Goal: Information Seeking & Learning: Learn about a topic

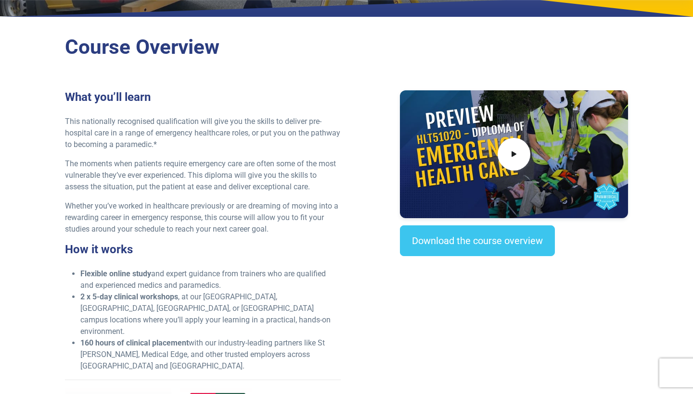
scroll to position [234, 0]
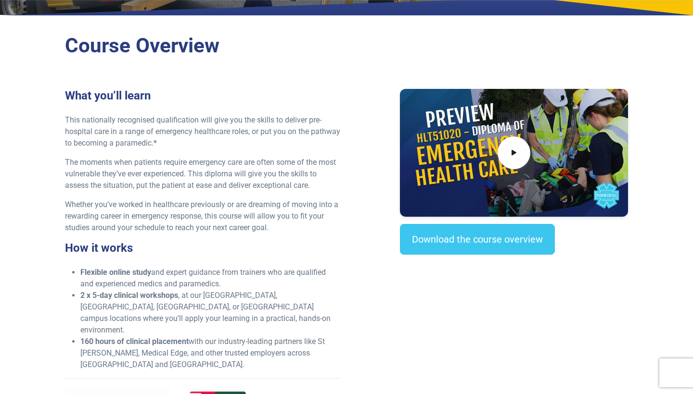
click at [361, 93] on div "What you’ll learn This nationally recognised qualification will give you the sk…" at bounding box center [346, 276] width 574 height 375
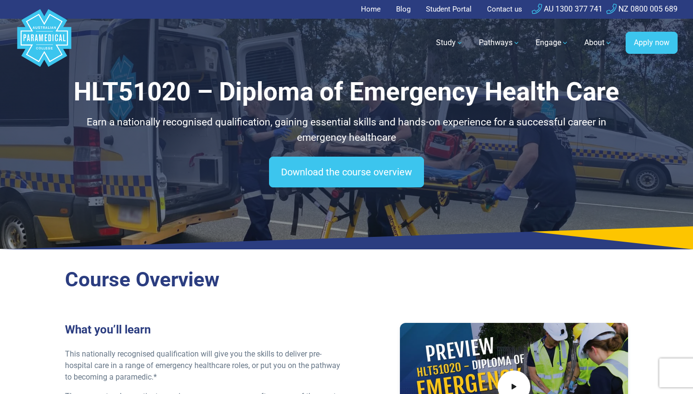
scroll to position [0, 0]
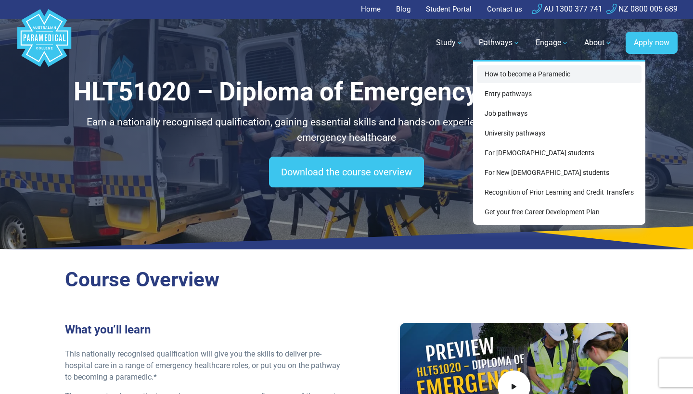
click at [506, 72] on link "How to become a Paramedic" at bounding box center [559, 74] width 165 height 18
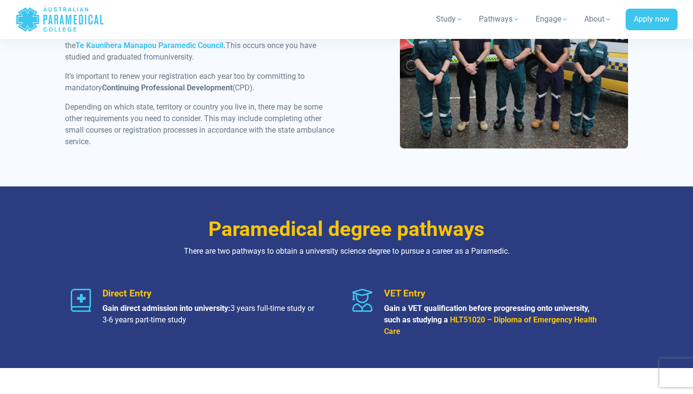
scroll to position [991, 0]
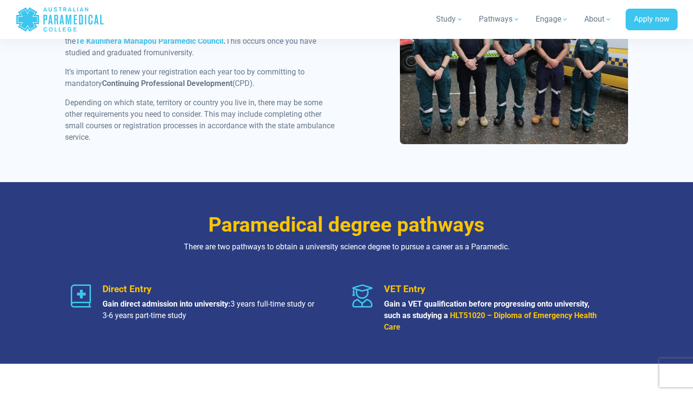
click at [133, 288] on span "Direct Entry" at bounding box center [126, 289] width 49 height 11
click at [133, 312] on p "Gain direct admission into university: 3 years full-time study or 3-6 years par…" at bounding box center [209, 310] width 215 height 23
click at [142, 292] on span "Direct Entry" at bounding box center [126, 289] width 49 height 11
click at [32, 295] on div "Paramedical degree pathways There are two pathways to obtain a university scien…" at bounding box center [346, 273] width 673 height 182
click at [79, 295] on icon at bounding box center [81, 296] width 20 height 23
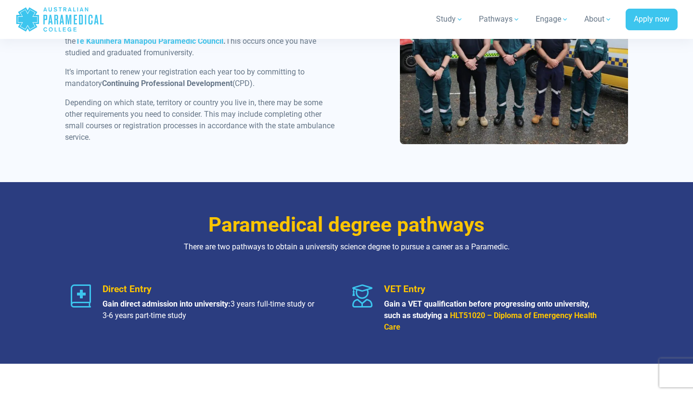
click at [450, 306] on strong "Gain a VET qualification before progressing onto university, such as studying a" at bounding box center [486, 310] width 205 height 21
click at [499, 313] on strong "HLT51020 – Diploma of Emergency Health Care" at bounding box center [490, 321] width 213 height 21
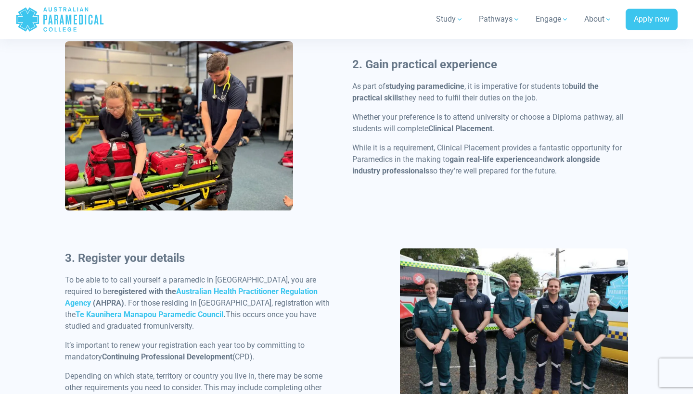
scroll to position [714, 0]
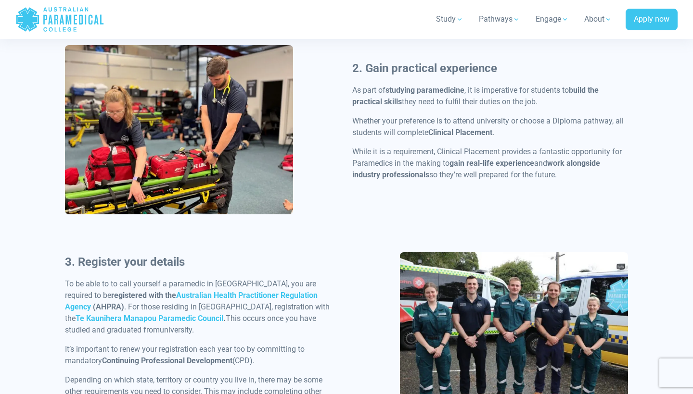
click at [335, 111] on div "2. Gain practical experience As part of studying paramedicine , it is imperativ…" at bounding box center [346, 148] width 574 height 207
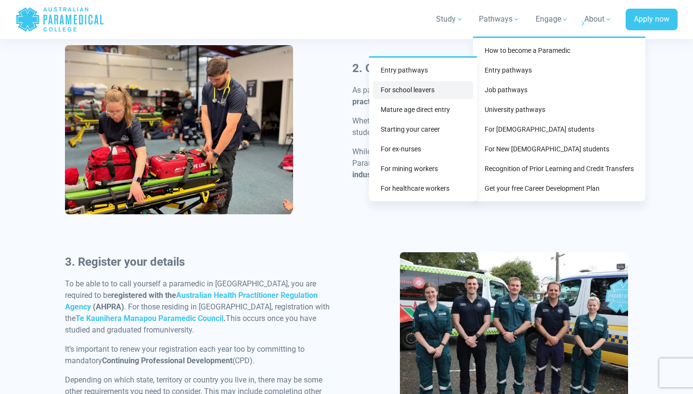
click at [418, 92] on link "For school leavers" at bounding box center [423, 90] width 100 height 18
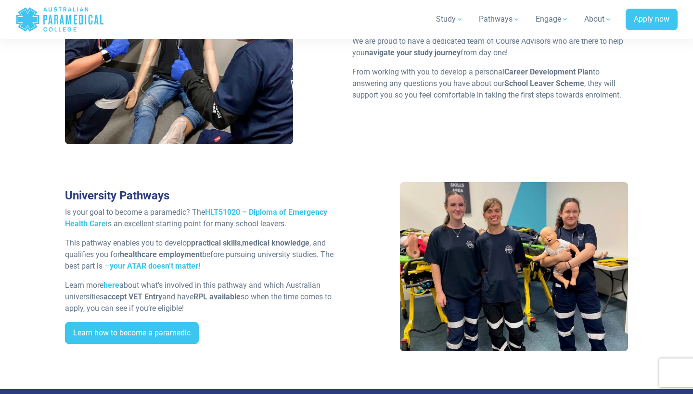
scroll to position [1602, 0]
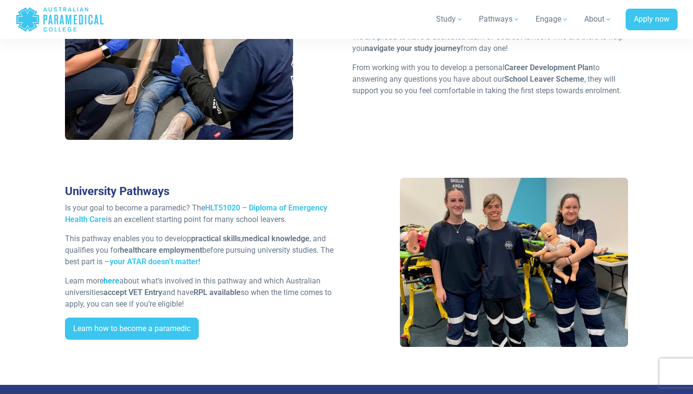
click at [117, 278] on link "here" at bounding box center [111, 281] width 16 height 9
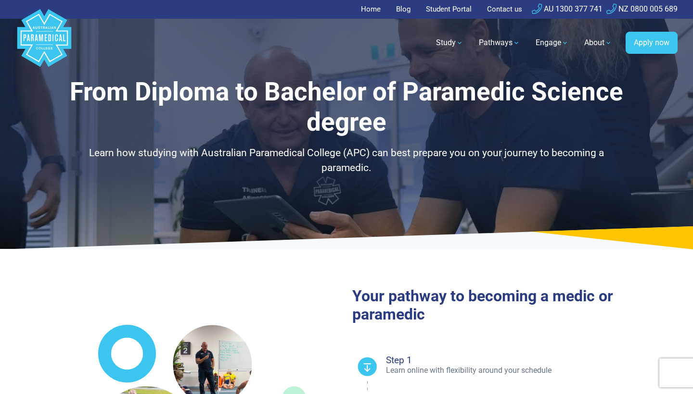
select select "**********"
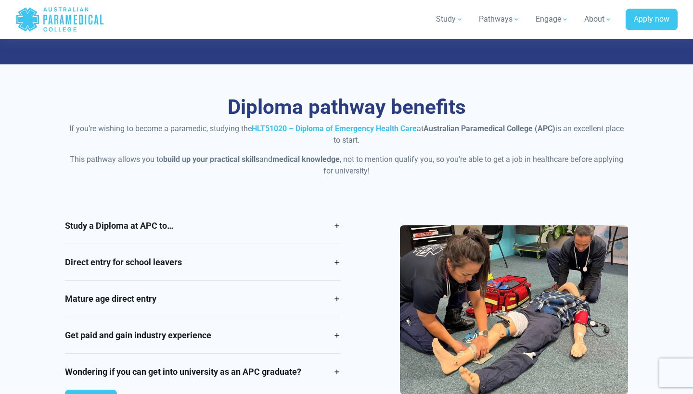
scroll to position [723, 0]
click at [160, 222] on link "Study a Diploma at APC to…" at bounding box center [203, 226] width 276 height 36
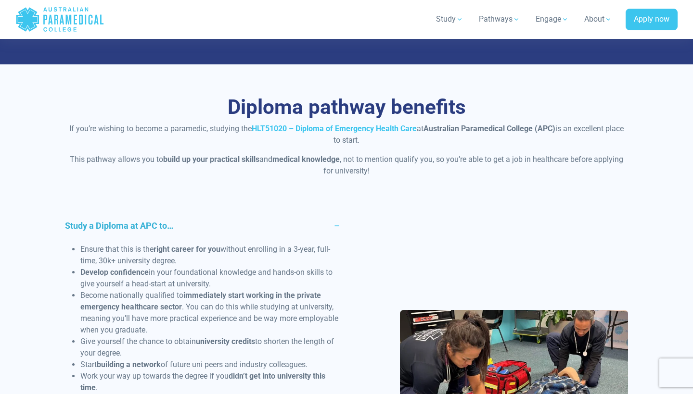
click at [160, 222] on link "Study a Diploma at APC to…" at bounding box center [203, 226] width 276 height 36
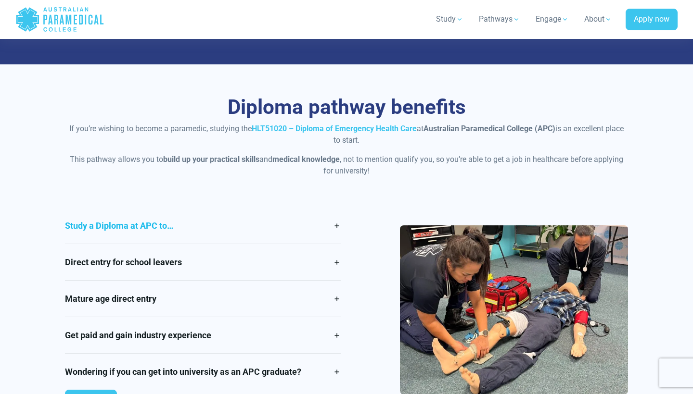
click at [165, 227] on link "Study a Diploma at APC to…" at bounding box center [203, 226] width 276 height 36
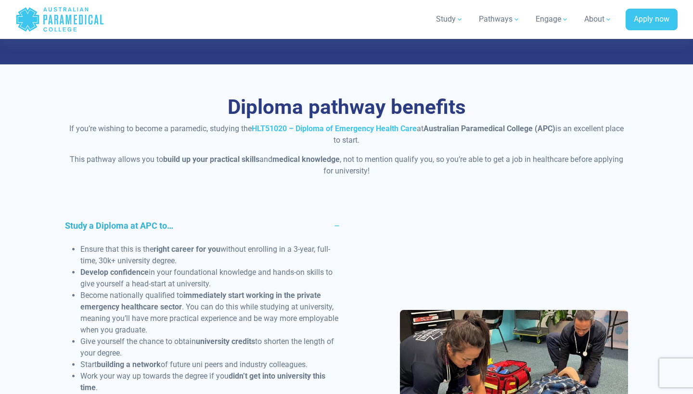
click at [165, 227] on link "Study a Diploma at APC to…" at bounding box center [203, 226] width 276 height 36
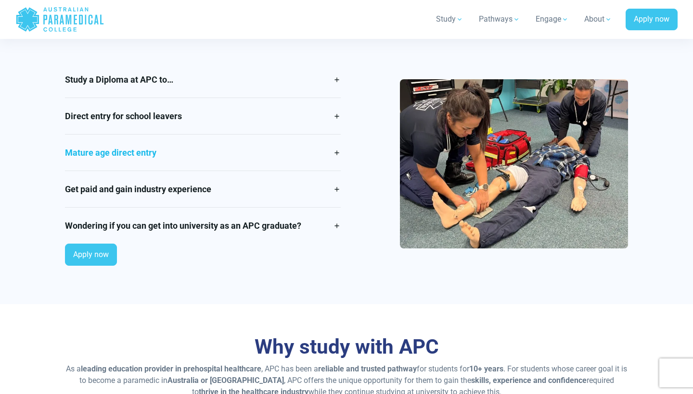
scroll to position [871, 0]
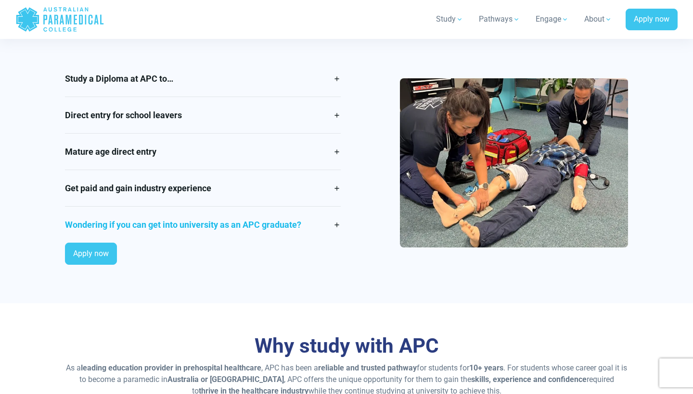
click at [150, 225] on link "Wondering if you can get into university as an APC graduate?" at bounding box center [203, 225] width 276 height 36
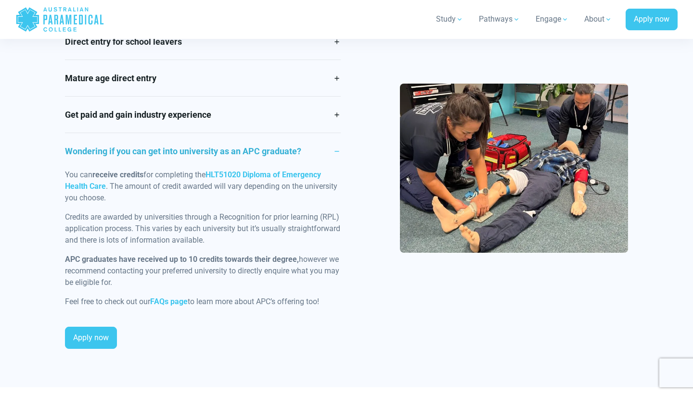
scroll to position [962, 0]
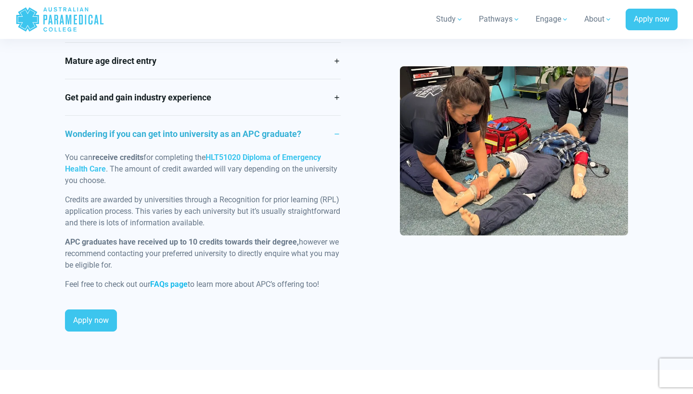
click at [167, 281] on strong "FAQs page" at bounding box center [169, 284] width 38 height 9
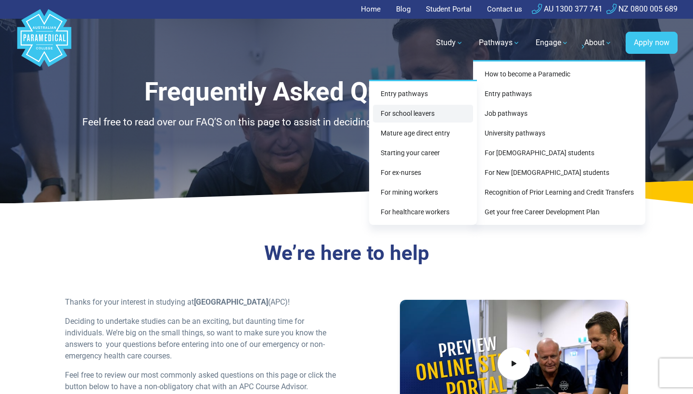
click at [424, 111] on link "For school leavers" at bounding box center [423, 114] width 100 height 18
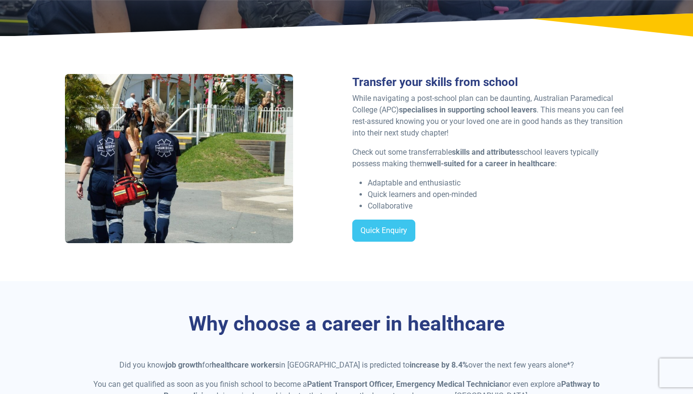
scroll to position [183, 0]
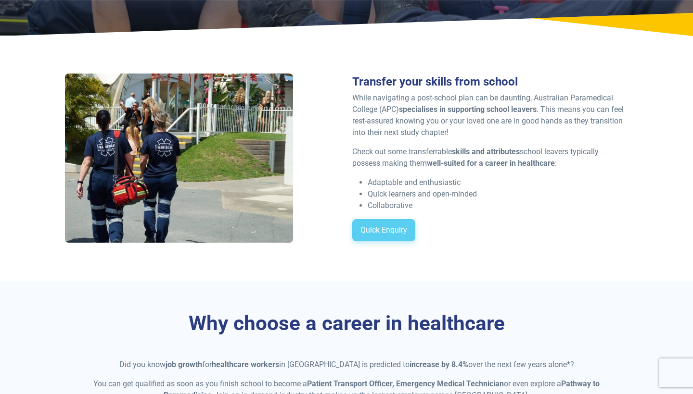
click at [399, 224] on link "Quick Enquiry" at bounding box center [383, 230] width 63 height 22
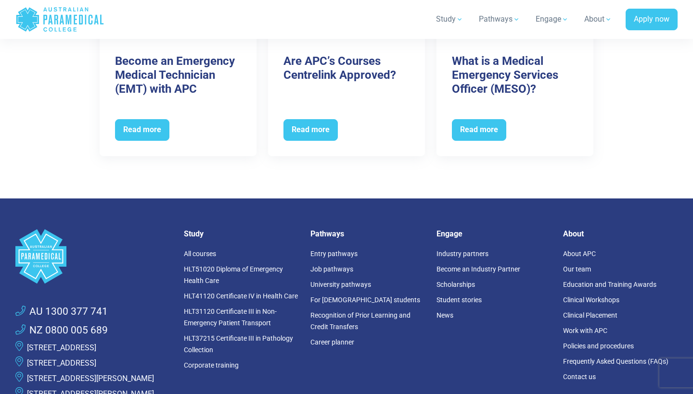
scroll to position [3051, 0]
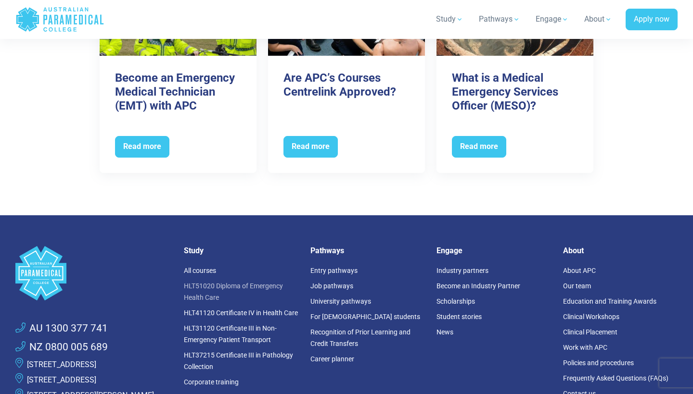
click at [211, 282] on link "HLT51020 Diploma of Emergency Health Care" at bounding box center [233, 291] width 99 height 19
